Goal: Find specific page/section: Find specific page/section

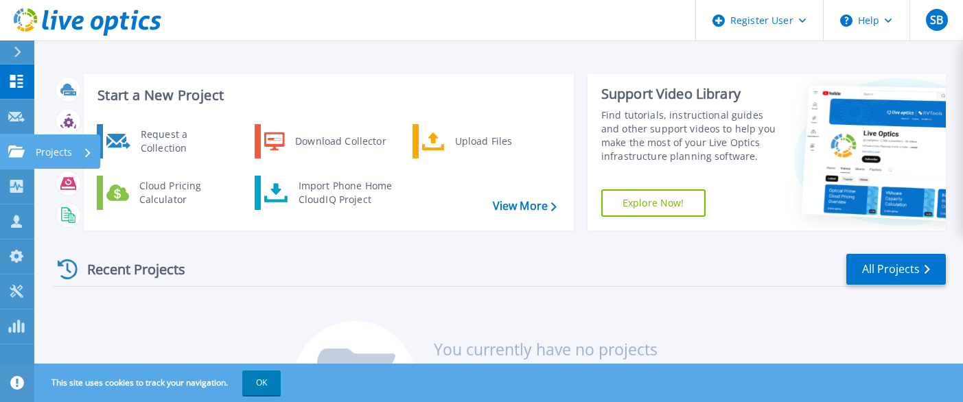
click at [17, 151] on icon at bounding box center [16, 152] width 16 height 12
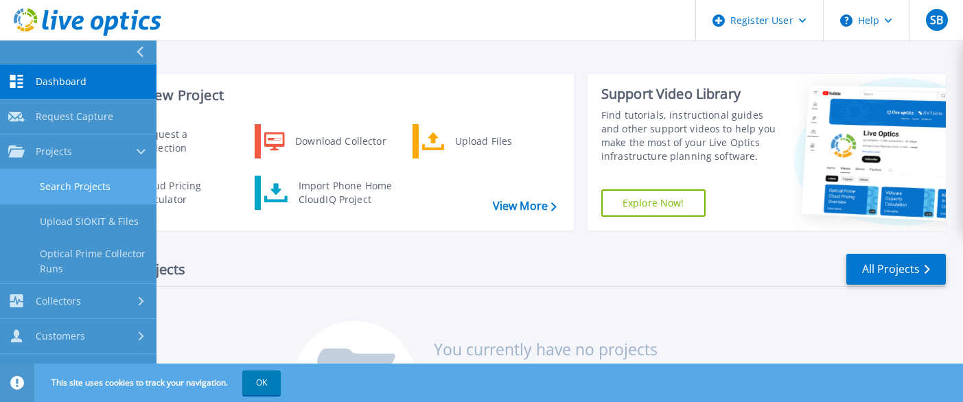
click at [82, 183] on link "Search Projects" at bounding box center [78, 187] width 157 height 35
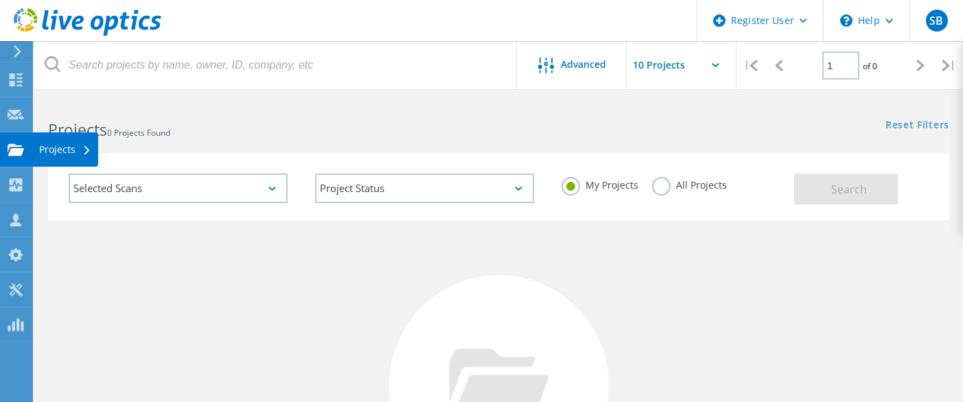
click at [64, 150] on div "Projects" at bounding box center [65, 150] width 52 height 10
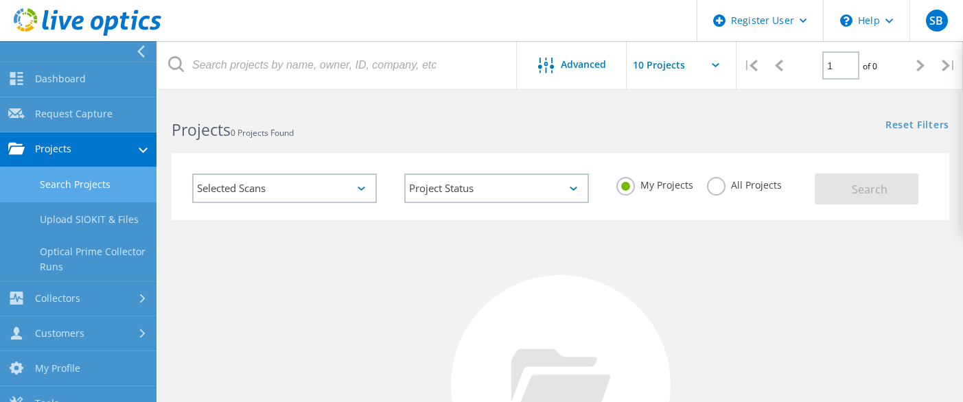
click at [399, 111] on div "Projects 0 Projects Found" at bounding box center [359, 118] width 402 height 36
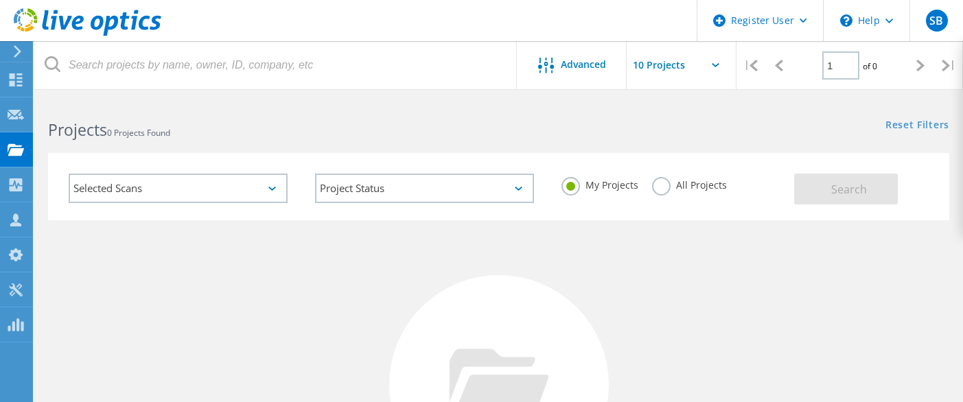
click at [665, 183] on label "All Projects" at bounding box center [689, 183] width 75 height 13
click at [0, 0] on input "All Projects" at bounding box center [0, 0] width 0 height 0
click at [835, 191] on span "Search" at bounding box center [850, 189] width 36 height 15
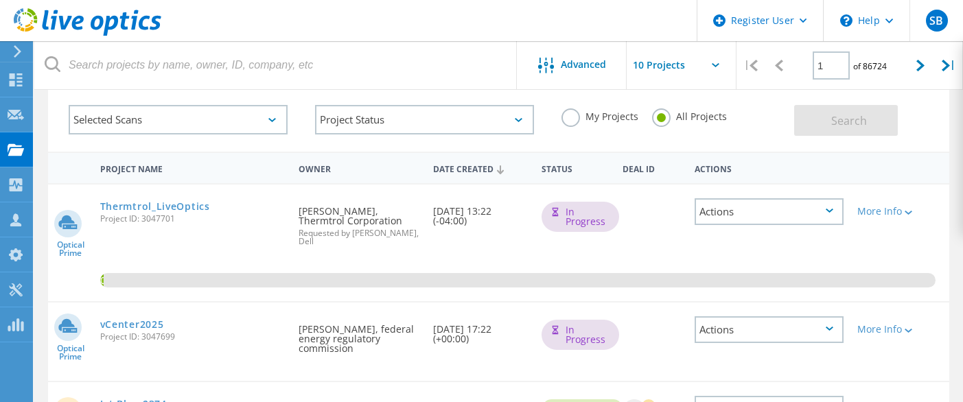
scroll to position [137, 0]
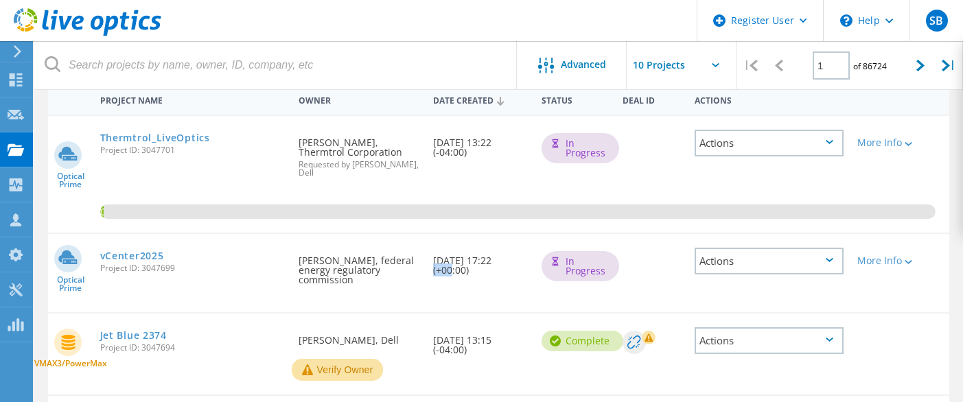
drag, startPoint x: 489, startPoint y: 260, endPoint x: 509, endPoint y: 260, distance: 19.9
click at [509, 260] on div "Date Created 09/09/2025, 17:22 (+00:00)" at bounding box center [480, 261] width 108 height 55
drag, startPoint x: 509, startPoint y: 260, endPoint x: 492, endPoint y: 258, distance: 16.6
click at [492, 258] on div "Date Created 09/09/2025, 17:22 (+00:00)" at bounding box center [480, 261] width 108 height 55
click at [144, 255] on link "vCenter2025" at bounding box center [132, 256] width 64 height 10
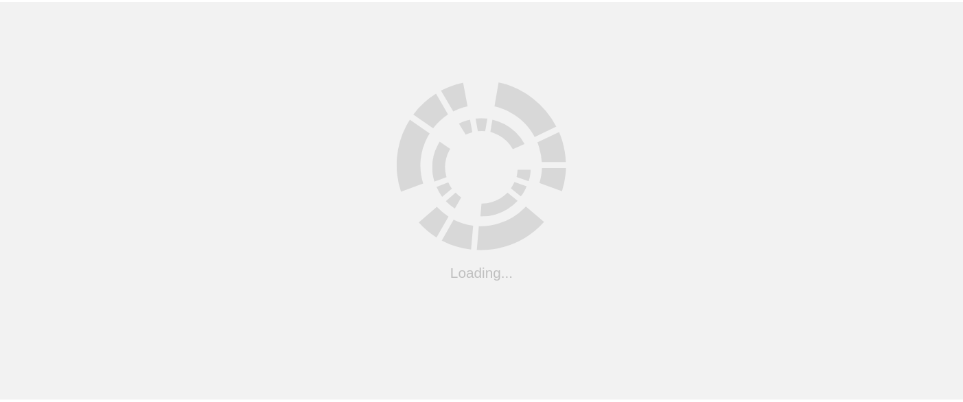
scroll to position [137, 0]
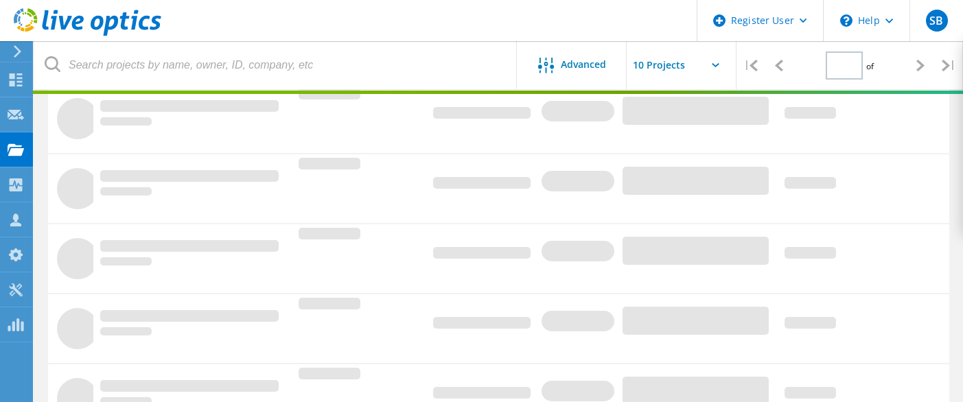
type input "1"
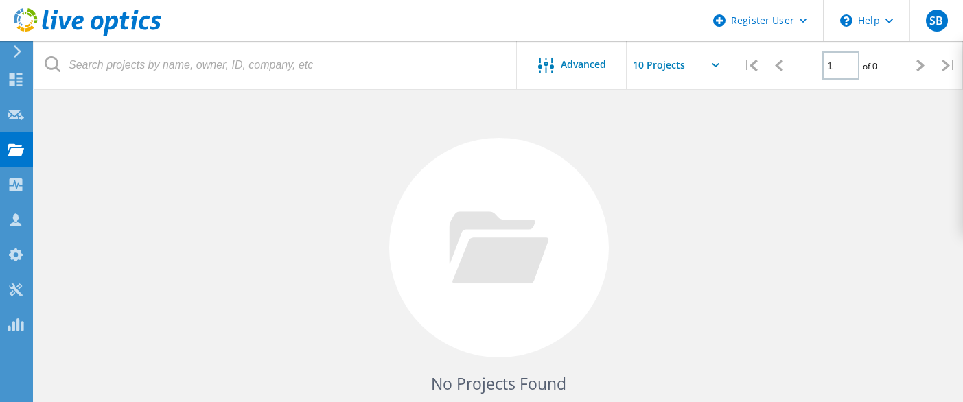
click at [685, 68] on input "text" at bounding box center [695, 65] width 137 height 48
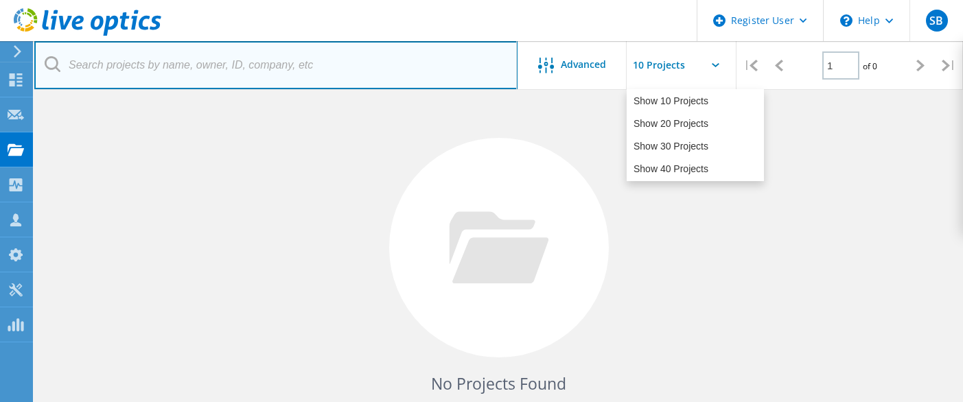
click at [404, 74] on input "text" at bounding box center [275, 65] width 483 height 48
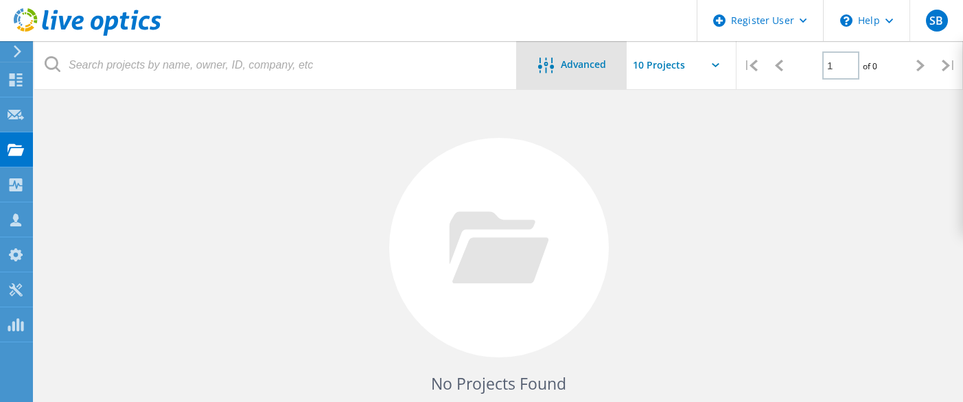
click at [546, 67] on icon at bounding box center [546, 66] width 16 height 16
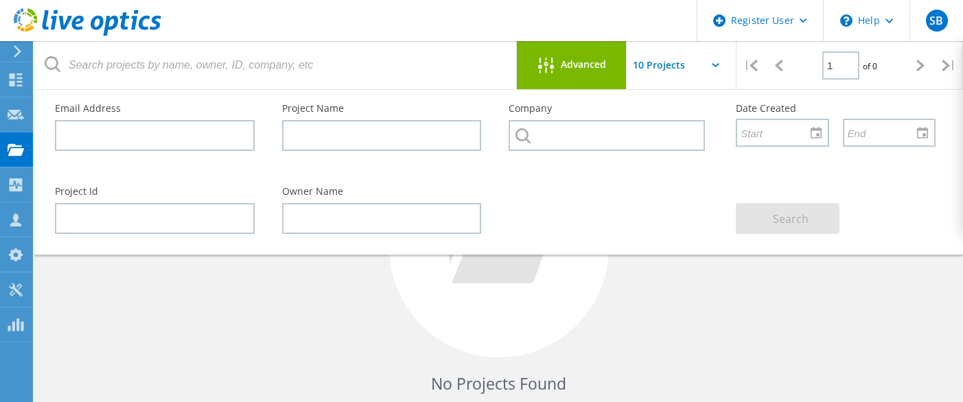
click at [548, 67] on icon at bounding box center [546, 66] width 16 height 16
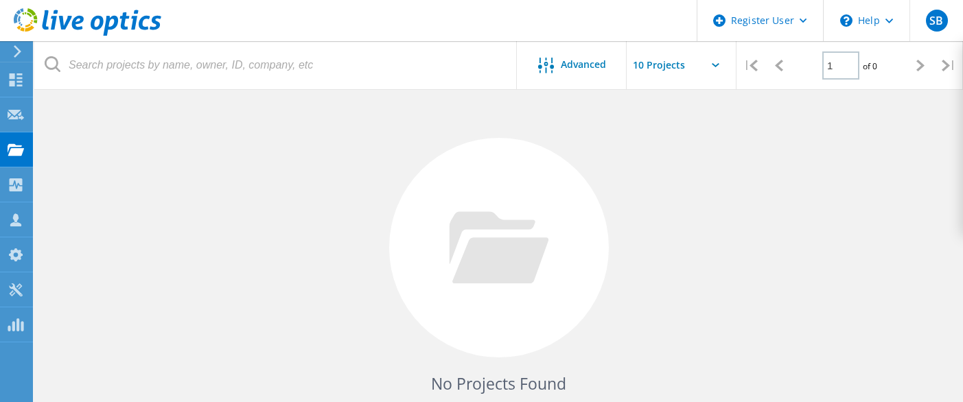
scroll to position [0, 0]
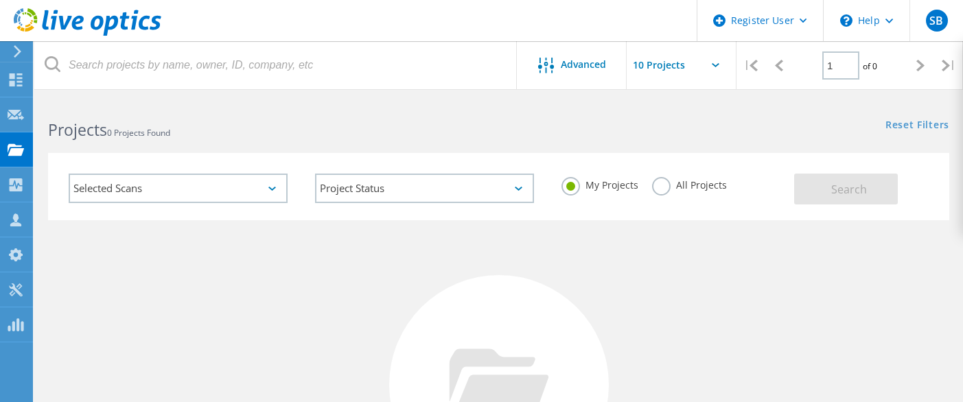
click at [656, 184] on label "All Projects" at bounding box center [689, 183] width 75 height 13
click at [0, 0] on input "All Projects" at bounding box center [0, 0] width 0 height 0
click at [873, 194] on button "Search" at bounding box center [846, 189] width 104 height 31
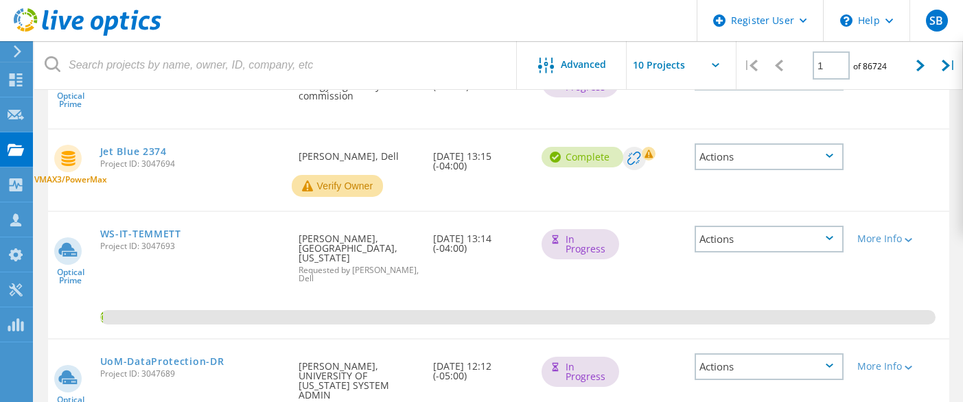
scroll to position [115, 0]
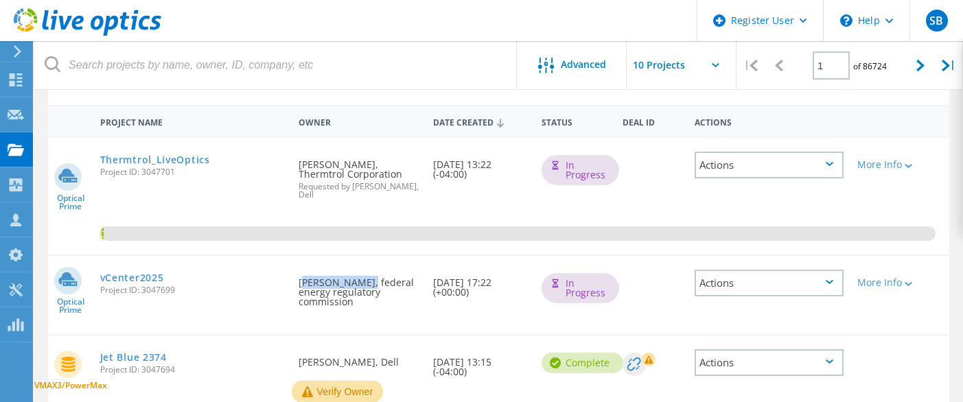
drag, startPoint x: 299, startPoint y: 277, endPoint x: 354, endPoint y: 286, distance: 55.7
click at [354, 286] on div "Requested By Sean Phillips, federal energy regulatory commission" at bounding box center [359, 288] width 135 height 65
copy div "Sean Phillips"
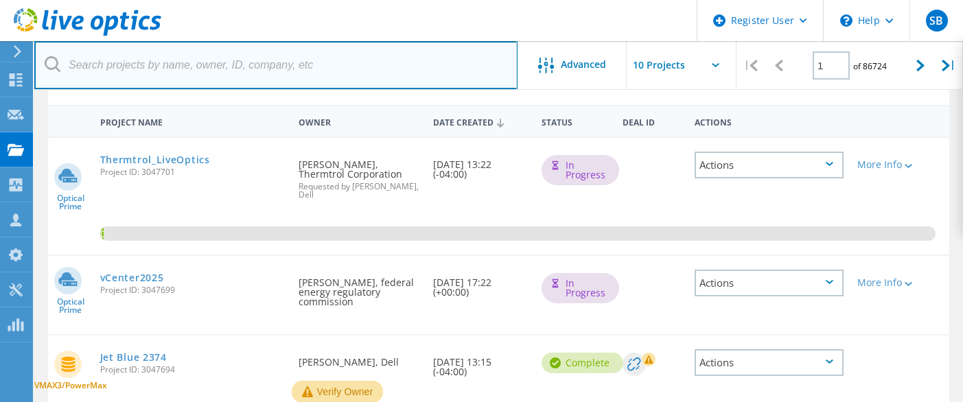
click at [271, 65] on input "text" at bounding box center [275, 65] width 483 height 48
paste input "Sean Phillips"
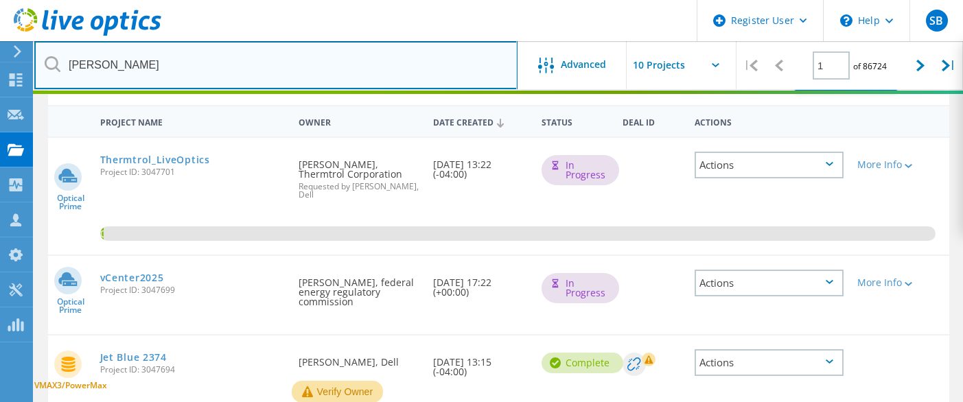
scroll to position [0, 0]
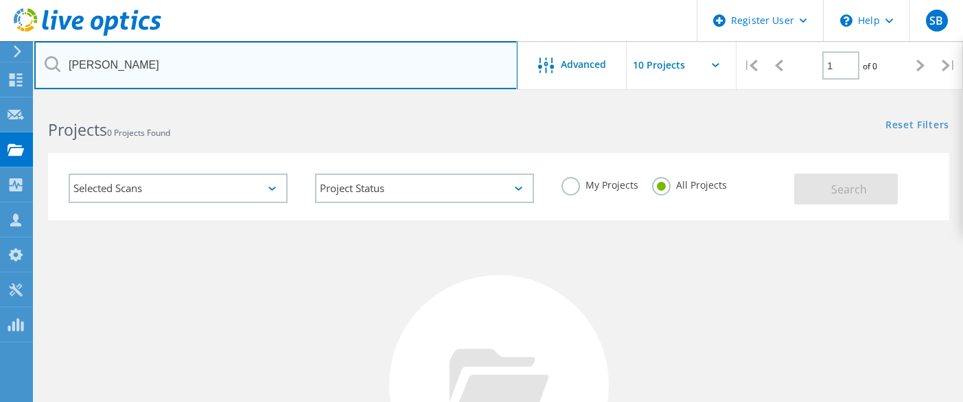
drag, startPoint x: 291, startPoint y: 76, endPoint x: 73, endPoint y: 61, distance: 218.2
click at [73, 61] on input "Sean Phillips" at bounding box center [275, 65] width 483 height 48
type input "S"
type input "FERC"
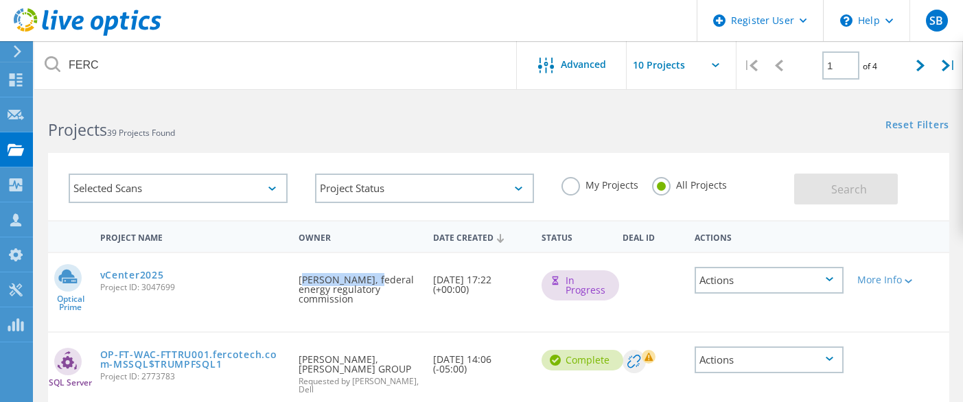
drag, startPoint x: 300, startPoint y: 277, endPoint x: 360, endPoint y: 285, distance: 60.3
click at [360, 285] on div "Requested By Sean Phillips, federal energy regulatory commission" at bounding box center [359, 285] width 135 height 65
click at [198, 295] on div "vCenter2025 Project ID: 3047699" at bounding box center [192, 279] width 198 height 52
click at [147, 275] on link "vCenter2025" at bounding box center [132, 276] width 64 height 10
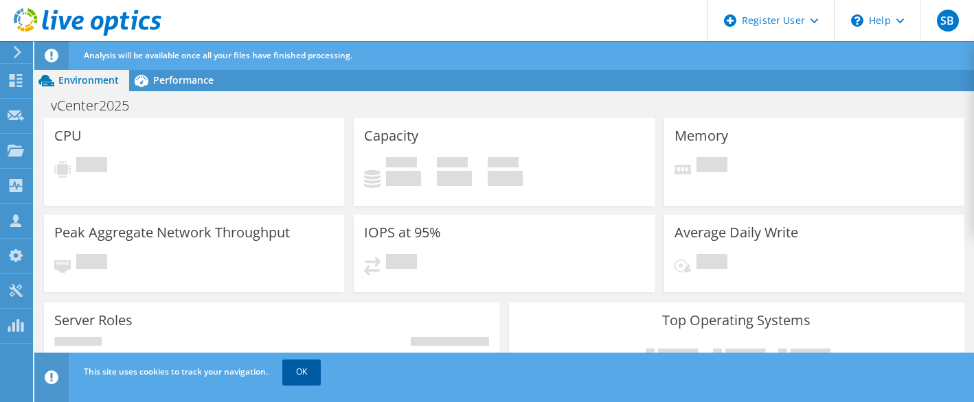
click at [307, 372] on link "OK" at bounding box center [301, 372] width 38 height 25
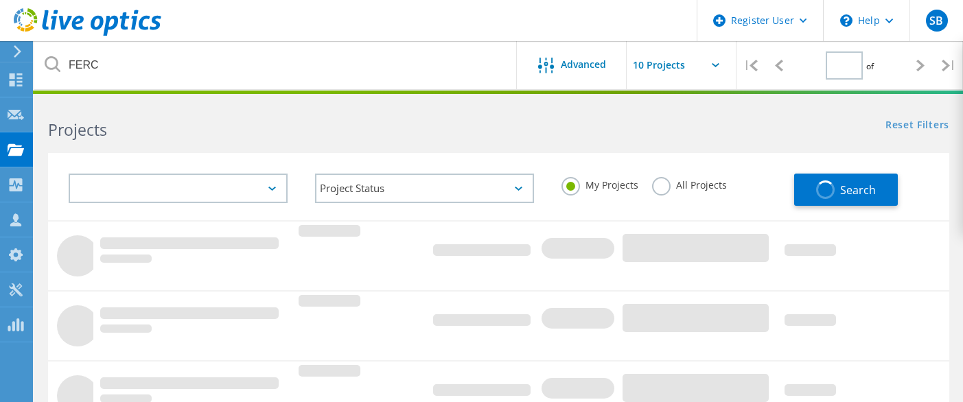
type input "1"
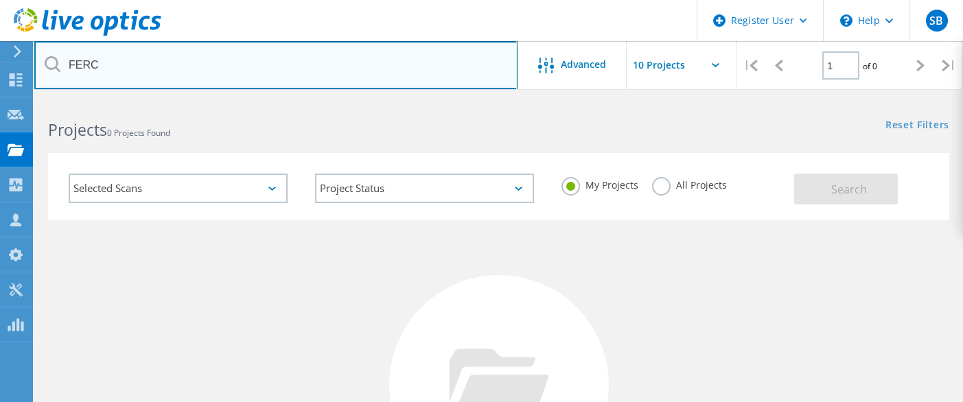
click at [136, 70] on input "FERC" at bounding box center [275, 65] width 483 height 48
type input "F"
type input "vCenter2025"
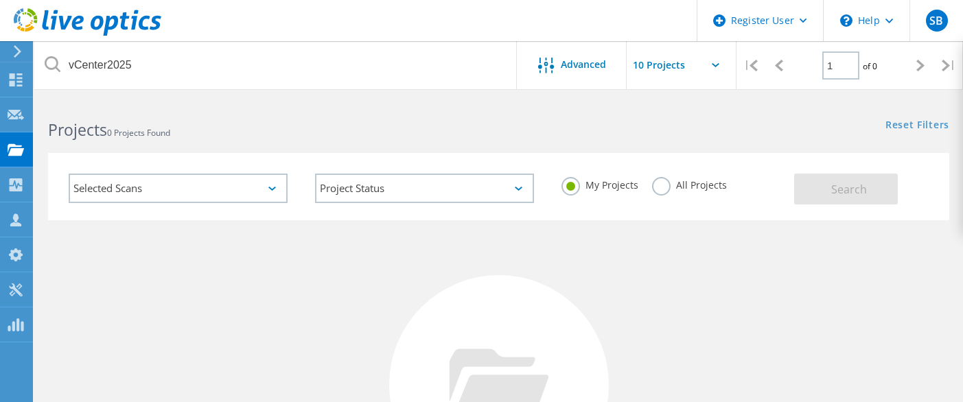
click at [661, 188] on label "All Projects" at bounding box center [689, 183] width 75 height 13
click at [0, 0] on input "All Projects" at bounding box center [0, 0] width 0 height 0
click at [805, 175] on button "Search" at bounding box center [846, 189] width 104 height 31
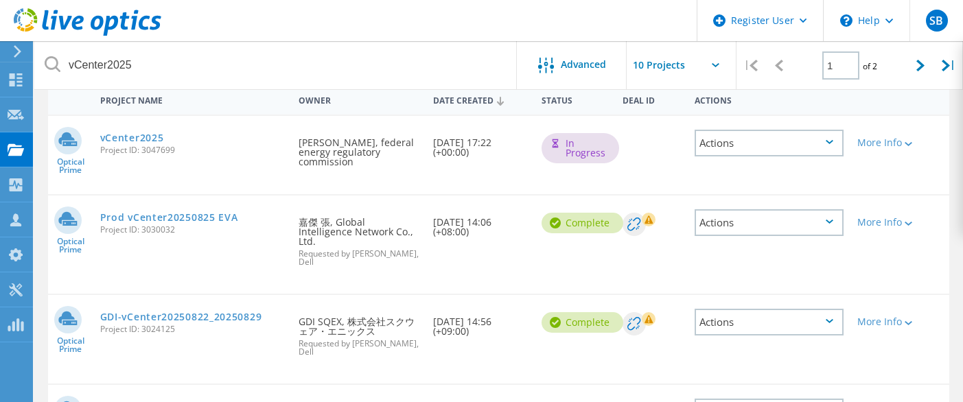
scroll to position [206, 0]
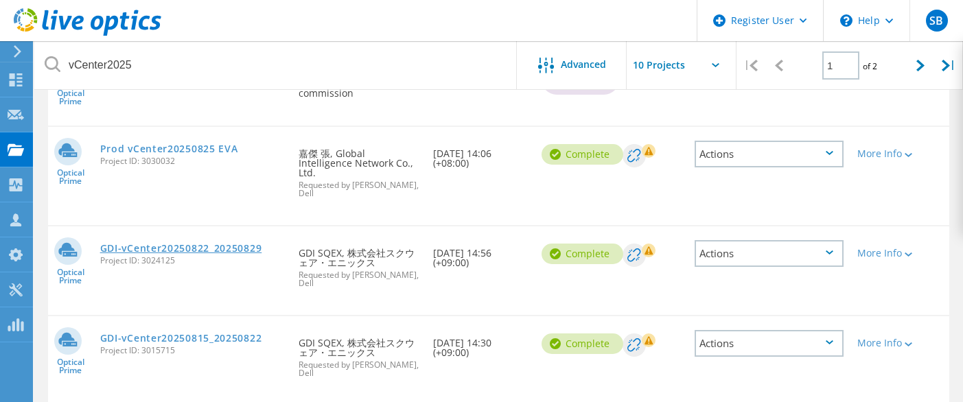
click at [223, 244] on link "GDI-vCenter20250822_20250829" at bounding box center [181, 249] width 162 height 10
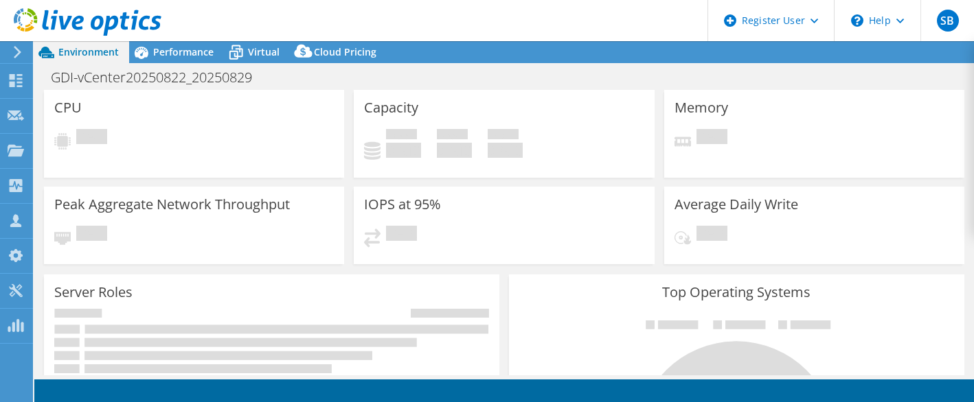
select select "Tokyo"
select select "JPY"
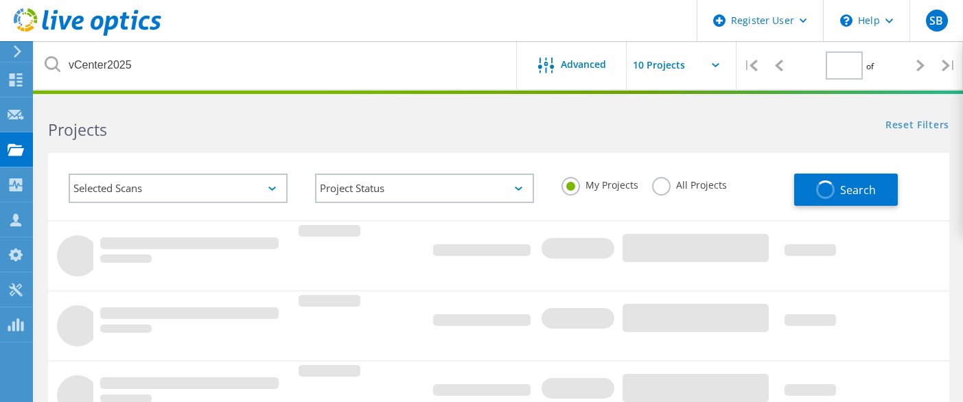
type input "1"
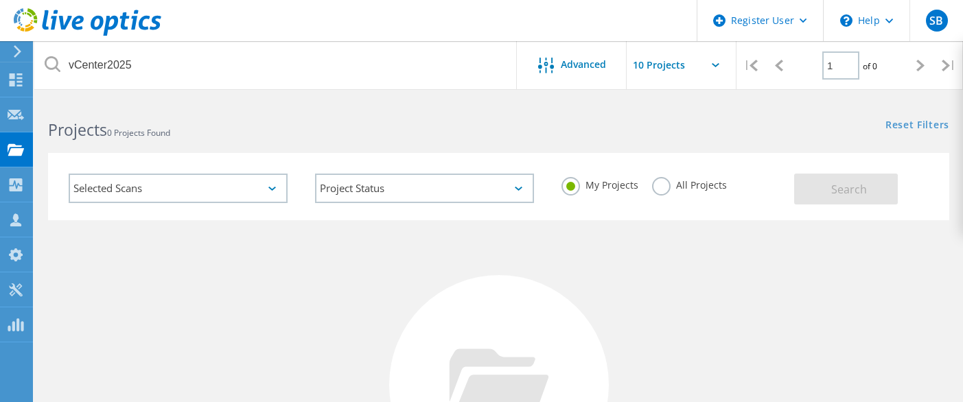
click at [654, 181] on label "All Projects" at bounding box center [689, 183] width 75 height 13
click at [0, 0] on input "All Projects" at bounding box center [0, 0] width 0 height 0
click at [830, 174] on button "Search" at bounding box center [846, 189] width 104 height 31
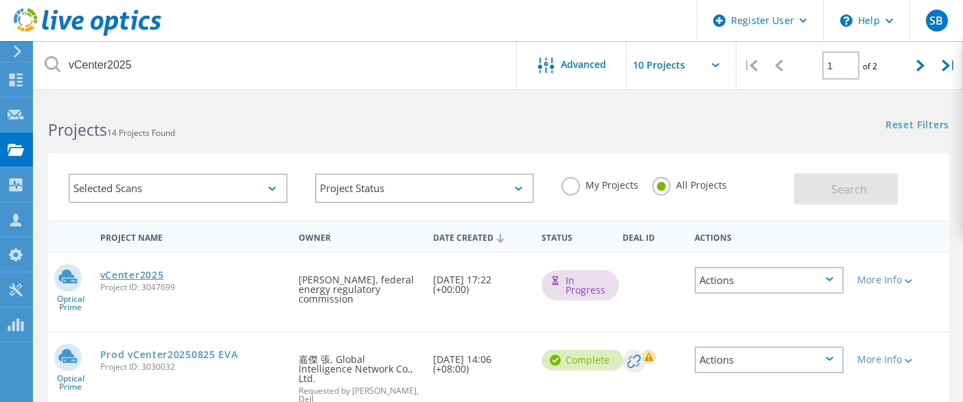
click at [117, 275] on link "vCenter2025" at bounding box center [132, 276] width 64 height 10
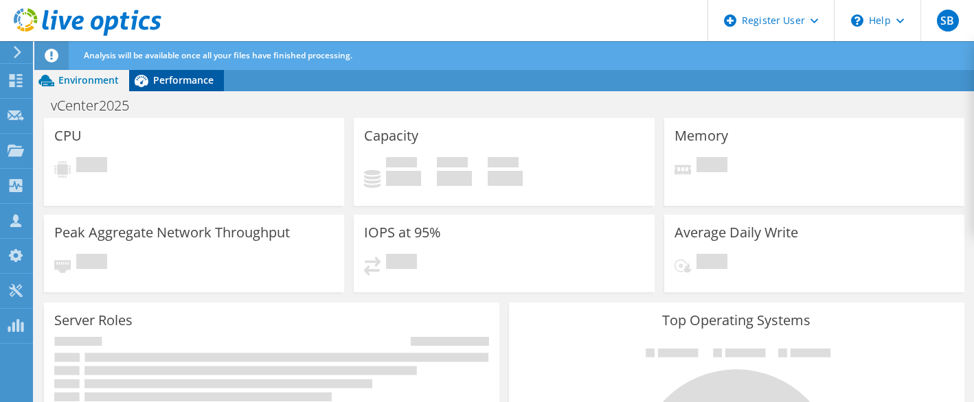
click at [163, 90] on div "Performance" at bounding box center [176, 80] width 95 height 22
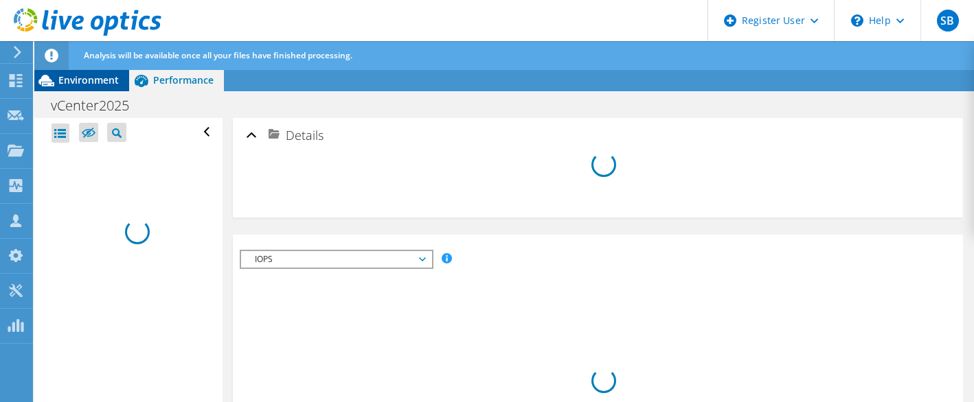
click at [79, 84] on span "Environment" at bounding box center [88, 79] width 60 height 13
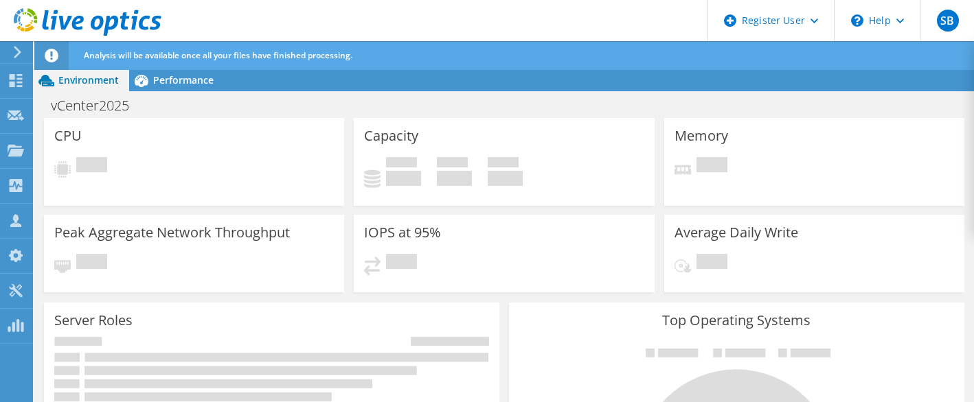
click at [18, 54] on use at bounding box center [18, 52] width 8 height 12
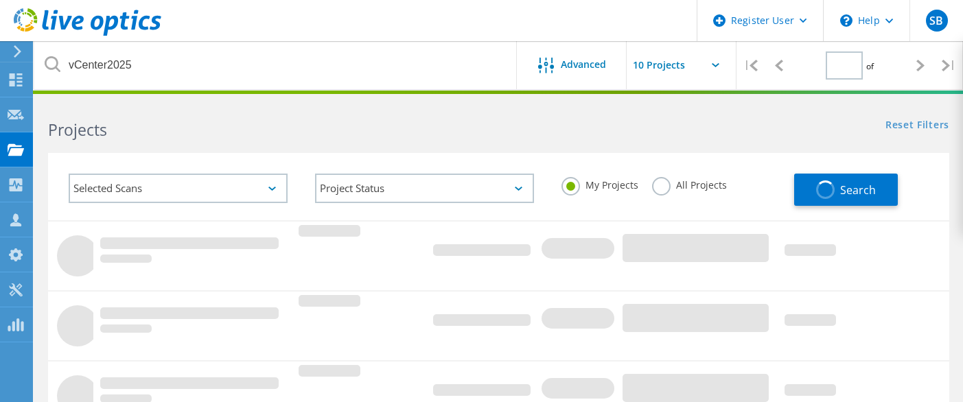
type input "1"
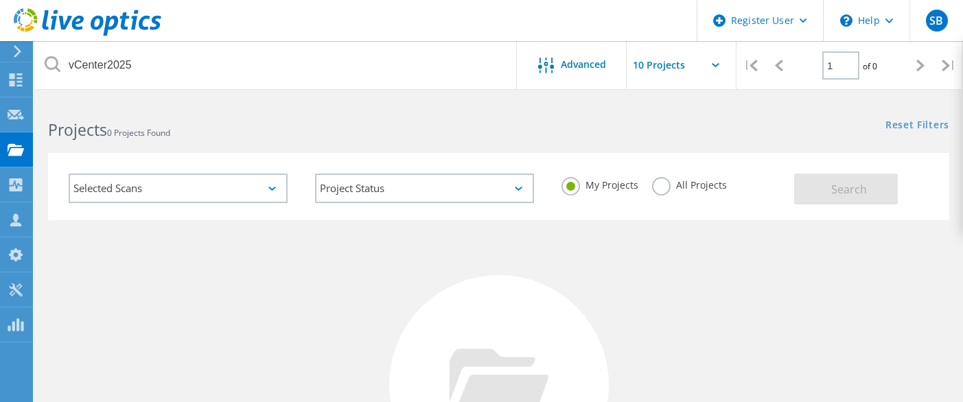
click at [667, 187] on label "All Projects" at bounding box center [689, 183] width 75 height 13
click at [0, 0] on input "All Projects" at bounding box center [0, 0] width 0 height 0
click at [830, 190] on button "Search" at bounding box center [846, 189] width 104 height 31
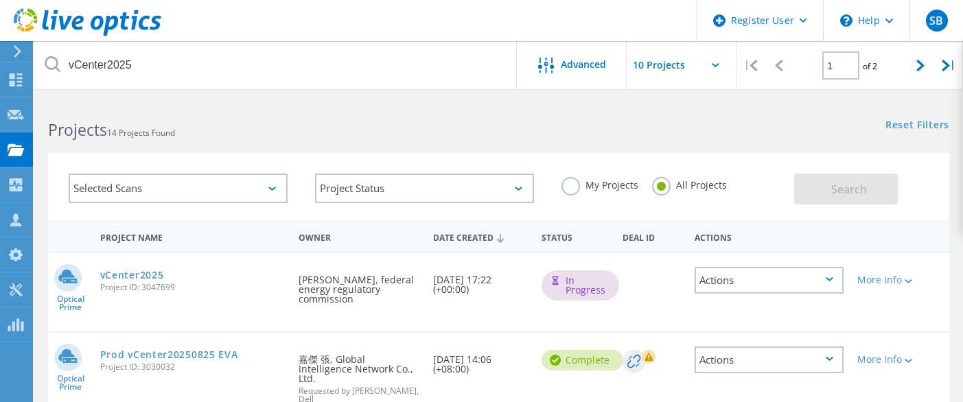
click at [918, 288] on div "More Info" at bounding box center [887, 275] width 72 height 45
click at [912, 284] on div at bounding box center [907, 281] width 10 height 8
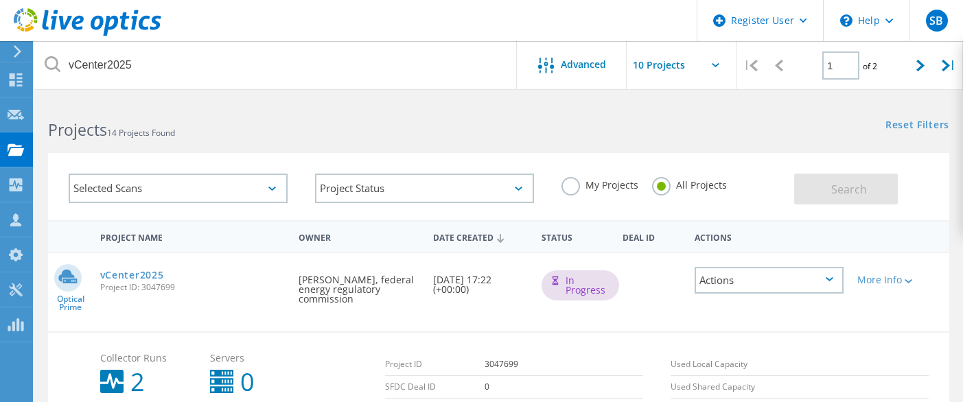
scroll to position [69, 0]
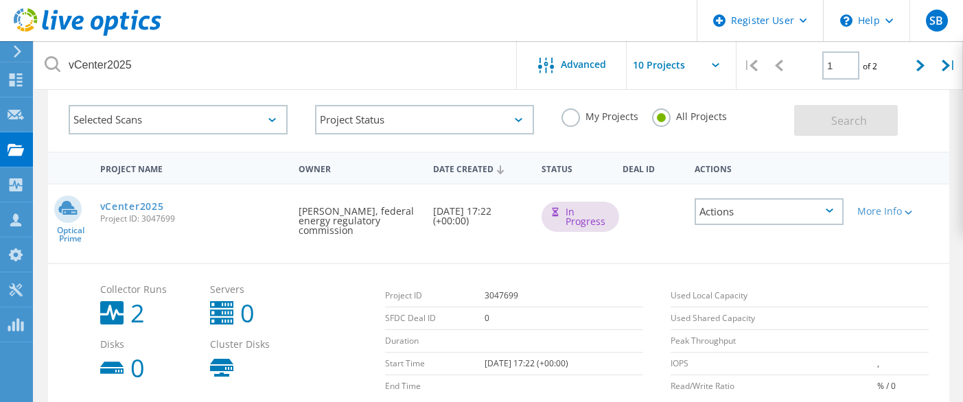
click at [908, 254] on div "Optical Prime vCenter2025 Project ID: 3047699 Requested By Sean Phillips, feder…" at bounding box center [499, 224] width 902 height 78
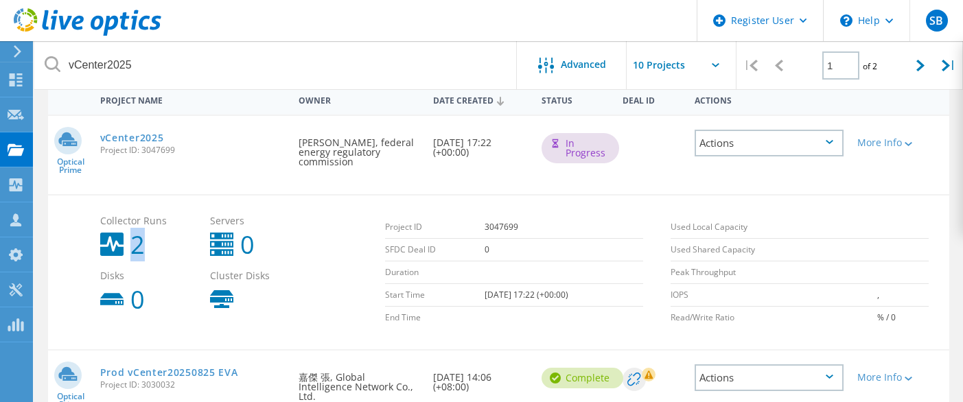
drag, startPoint x: 103, startPoint y: 241, endPoint x: 142, endPoint y: 244, distance: 39.2
click at [142, 244] on div "Collector Runs 2" at bounding box center [148, 236] width 110 height 55
drag, startPoint x: 142, startPoint y: 244, endPoint x: 85, endPoint y: 216, distance: 63.3
click at [85, 216] on div "Collector Runs 2 Servers 0 Disks 0 Cluster Disks Project ID 3047699 SFDC Deal I…" at bounding box center [499, 271] width 902 height 155
drag, startPoint x: 92, startPoint y: 220, endPoint x: 168, endPoint y: 223, distance: 75.6
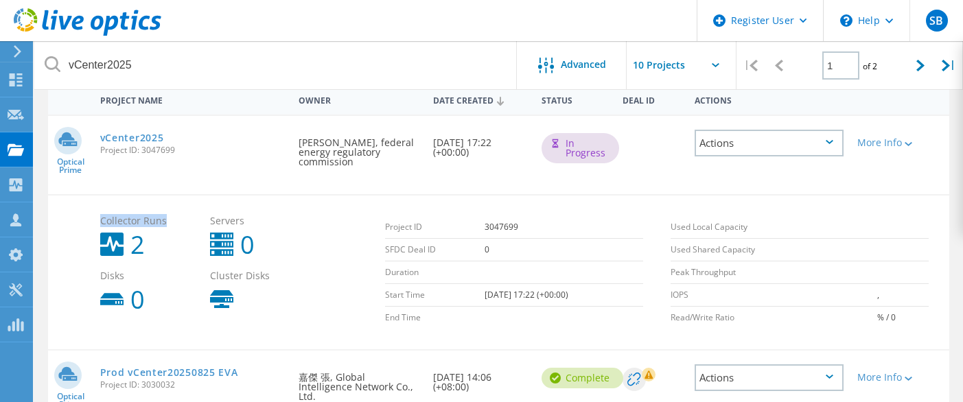
click at [168, 223] on div "Collector Runs 2 Servers 0 Disks 0 Cluster Disks Project ID 3047699 SFDC Deal I…" at bounding box center [499, 271] width 902 height 155
drag, startPoint x: 168, startPoint y: 223, endPoint x: 152, endPoint y: 247, distance: 28.8
click at [152, 247] on div "Collector Runs 2" at bounding box center [148, 236] width 110 height 55
drag, startPoint x: 474, startPoint y: 295, endPoint x: 529, endPoint y: 296, distance: 54.9
click at [529, 296] on td "09/09/2025, 17:22 (+00:00)" at bounding box center [564, 295] width 159 height 23
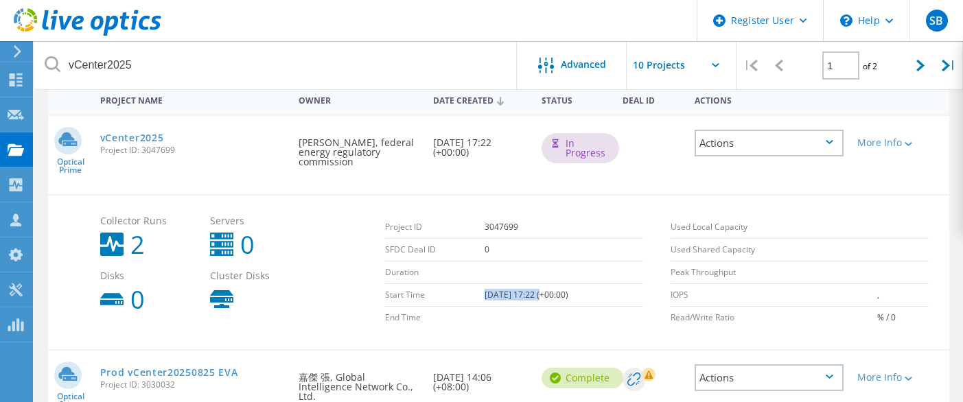
click at [529, 296] on td "09/09/2025, 17:22 (+00:00)" at bounding box center [564, 295] width 159 height 23
drag, startPoint x: 518, startPoint y: 296, endPoint x: 550, endPoint y: 294, distance: 32.3
click at [550, 294] on td "09/09/2025, 17:22 (+00:00)" at bounding box center [564, 295] width 159 height 23
drag, startPoint x: 550, startPoint y: 294, endPoint x: 529, endPoint y: 299, distance: 21.3
click at [529, 299] on td "09/09/2025, 17:22 (+00:00)" at bounding box center [564, 295] width 159 height 23
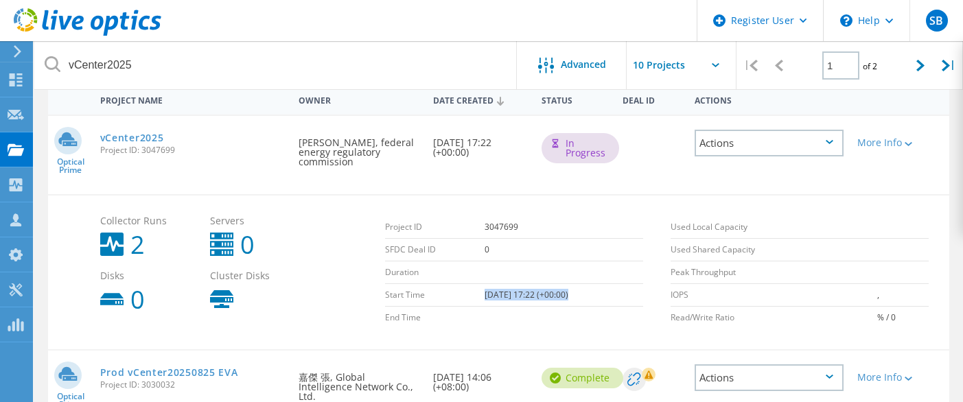
drag, startPoint x: 467, startPoint y: 297, endPoint x: 553, endPoint y: 296, distance: 86.5
click at [553, 296] on tr "Start Time 09/09/2025, 17:22 (+00:00)" at bounding box center [514, 295] width 258 height 23
click at [553, 296] on td "09/09/2025, 17:22 (+00:00)" at bounding box center [564, 295] width 159 height 23
click at [136, 128] on div "vCenter2025 Project ID: 3047699" at bounding box center [192, 142] width 198 height 52
click at [132, 135] on link "vCenter2025" at bounding box center [132, 138] width 64 height 10
